Goal: Task Accomplishment & Management: Use online tool/utility

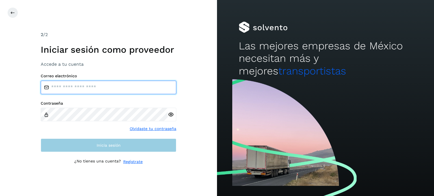
type input "**********"
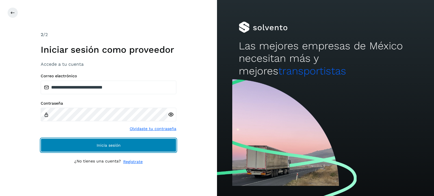
click at [104, 150] on button "Inicia sesión" at bounding box center [109, 146] width 136 height 14
click at [105, 147] on span "Inicia sesión" at bounding box center [109, 146] width 24 height 4
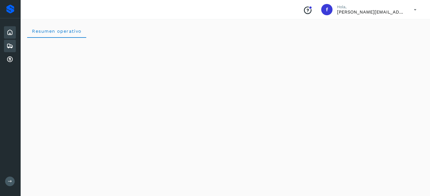
click at [8, 44] on icon at bounding box center [10, 46] width 7 height 7
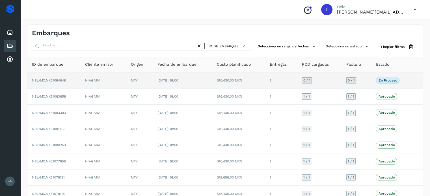
click at [64, 80] on span "NBL/MX.MX51084649" at bounding box center [49, 81] width 34 height 4
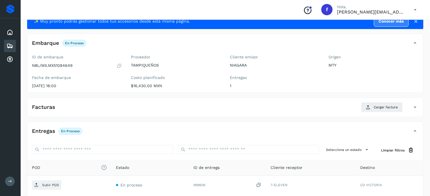
scroll to position [28, 0]
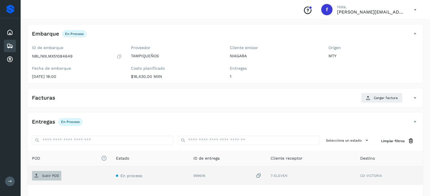
click at [52, 173] on span "Subir POD" at bounding box center [46, 176] width 29 height 9
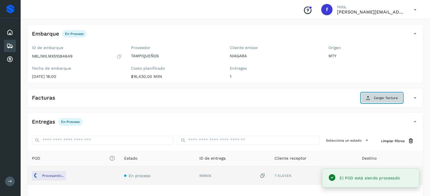
click at [381, 94] on button "Cargar factura" at bounding box center [382, 98] width 42 height 10
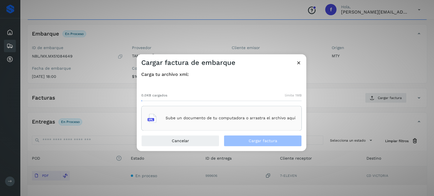
click at [209, 113] on div "Sube un documento de tu computadora o arrastra el archivo aquí" at bounding box center [222, 118] width 148 height 15
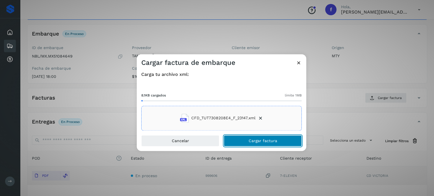
click at [254, 139] on span "Cargar factura" at bounding box center [263, 141] width 29 height 4
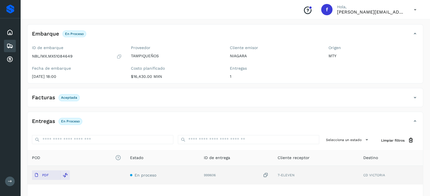
click at [9, 43] on icon at bounding box center [10, 46] width 7 height 7
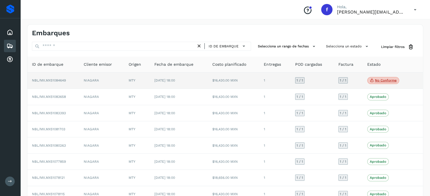
click at [374, 81] on icon at bounding box center [372, 80] width 5 height 5
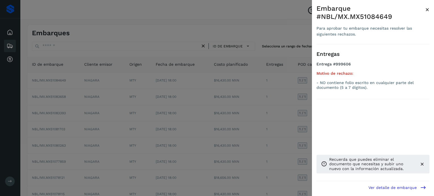
click at [429, 9] on span "×" at bounding box center [427, 10] width 4 height 8
